Goal: Find specific page/section: Find specific page/section

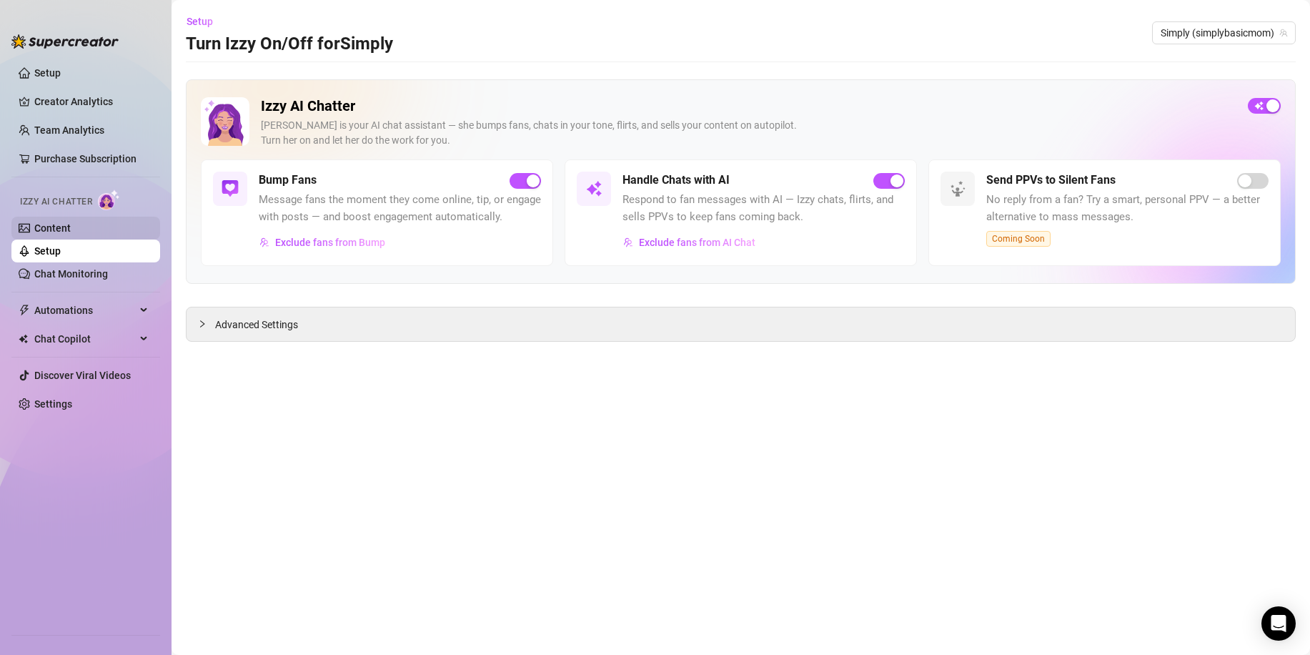
click at [47, 229] on link "Content" at bounding box center [52, 227] width 36 height 11
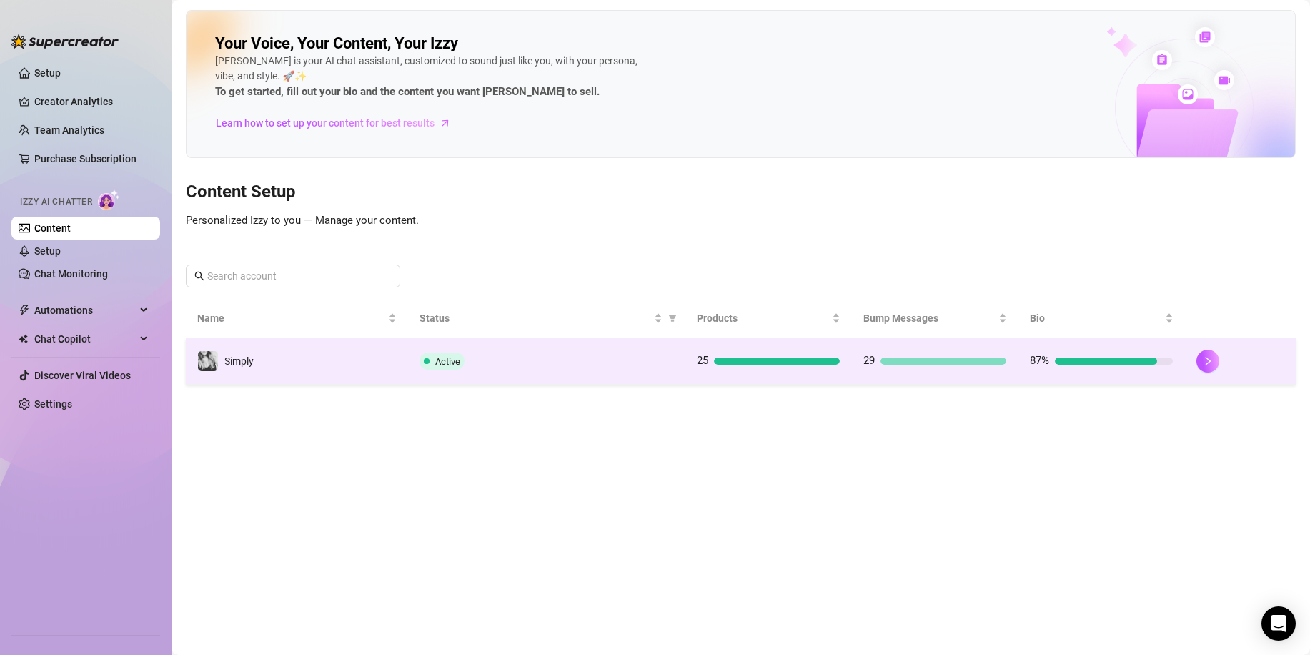
click at [784, 368] on div "25" at bounding box center [768, 360] width 143 height 17
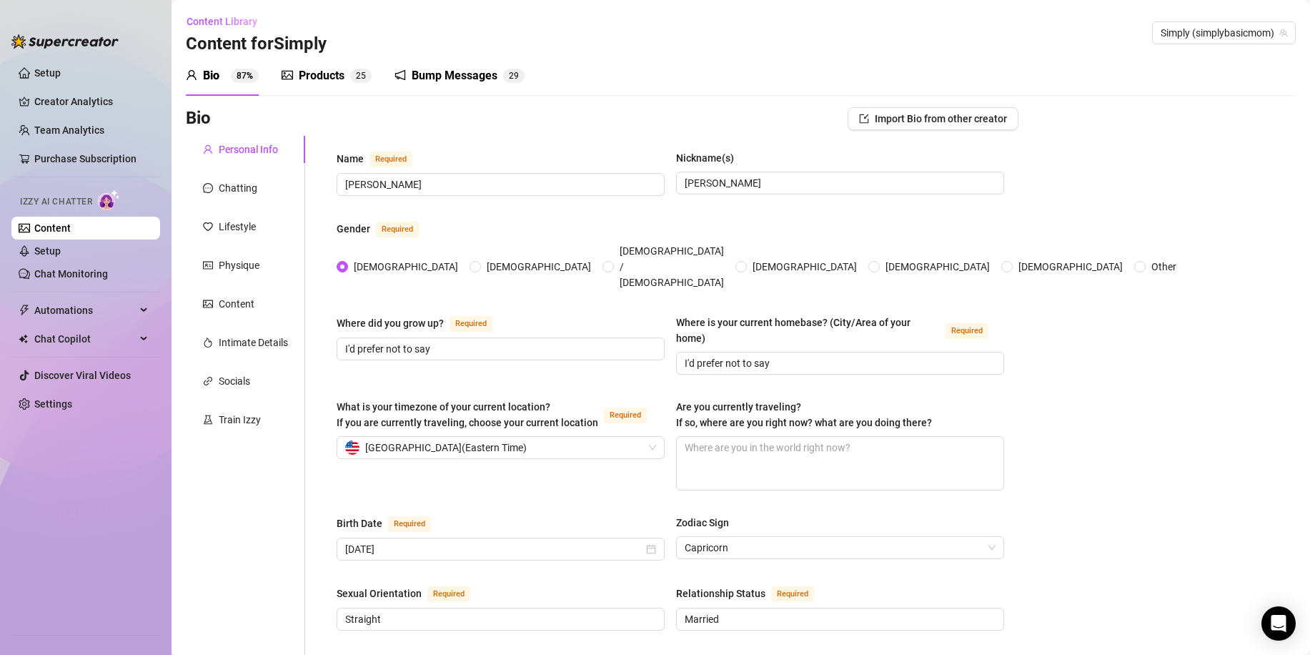
click at [337, 76] on div "Products" at bounding box center [322, 75] width 46 height 17
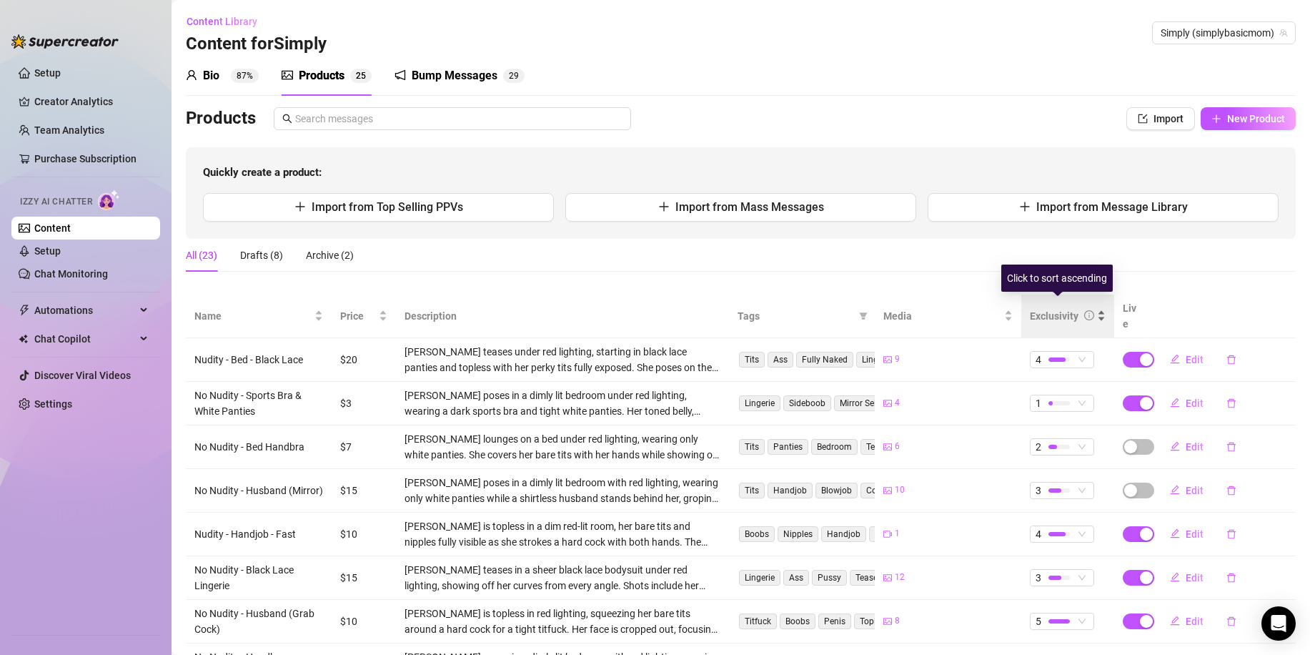
click at [1098, 311] on div "Exclusivity" at bounding box center [1068, 316] width 76 height 16
